Goal: Information Seeking & Learning: Learn about a topic

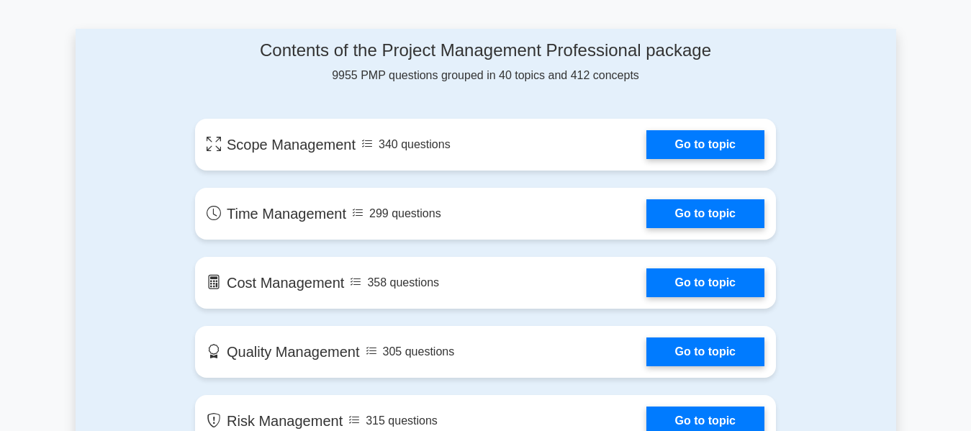
scroll to position [720, 0]
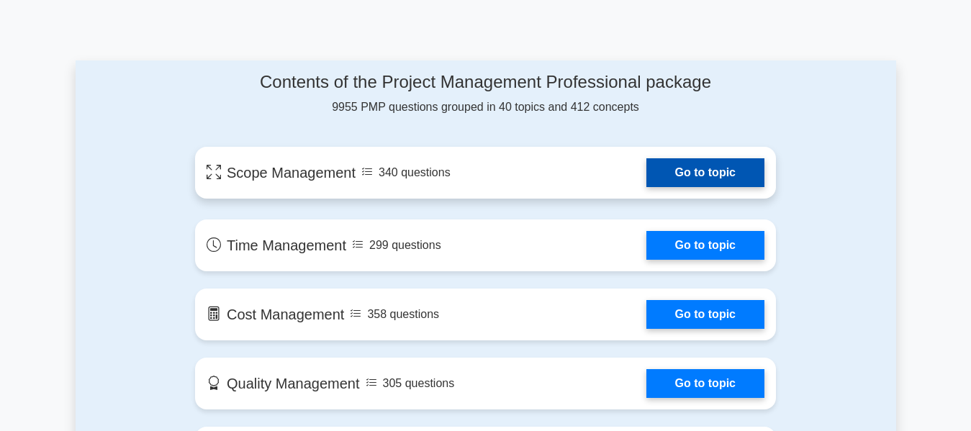
click at [679, 182] on link "Go to topic" at bounding box center [705, 172] width 118 height 29
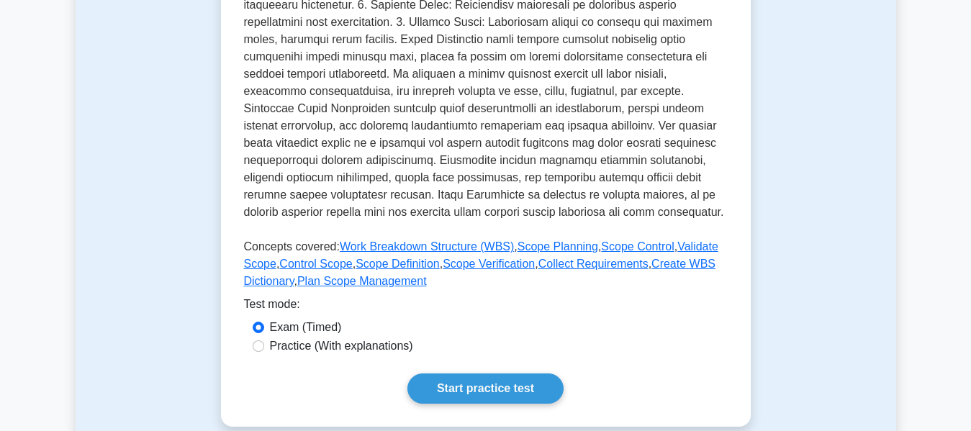
scroll to position [489, 0]
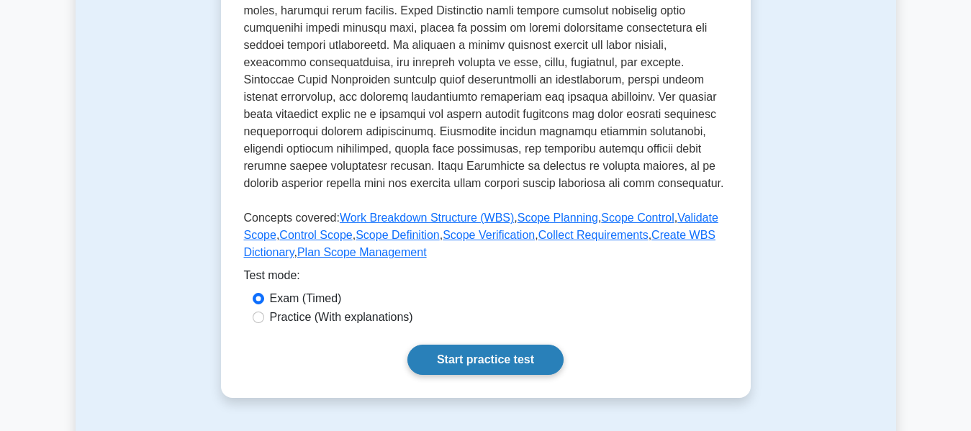
click at [474, 364] on link "Start practice test" at bounding box center [485, 360] width 156 height 30
